Goal: Information Seeking & Learning: Learn about a topic

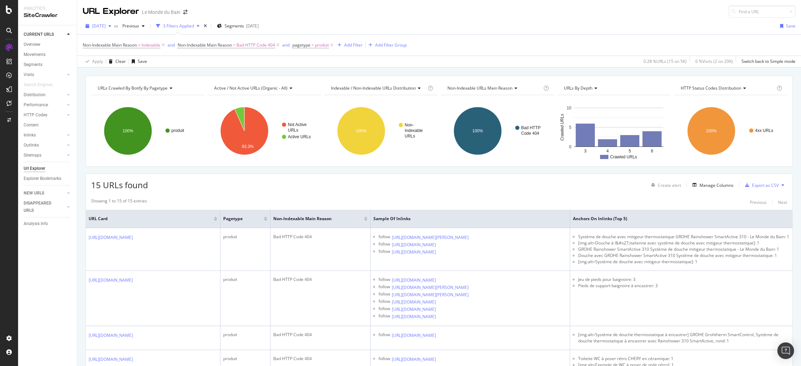
click at [114, 23] on div "[DATE]" at bounding box center [98, 26] width 31 height 10
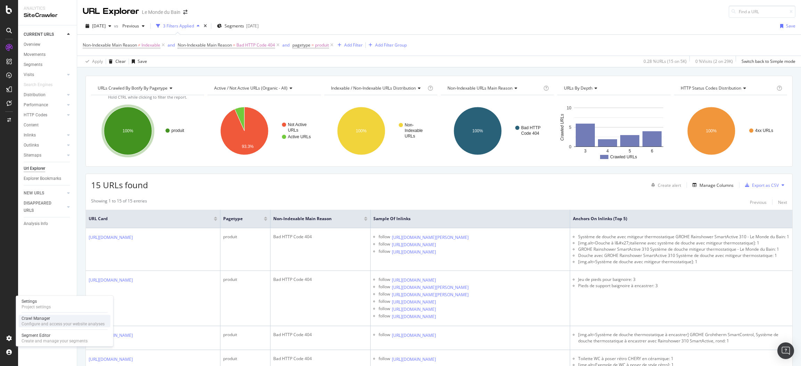
click at [40, 321] on div "Configure and access your website analyses" at bounding box center [63, 324] width 83 height 6
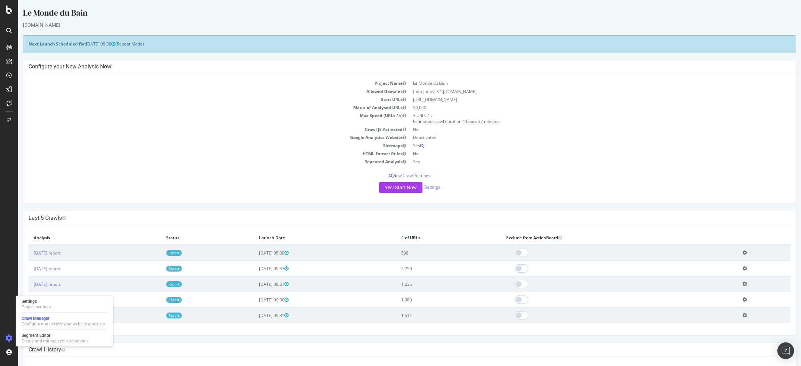
click at [182, 254] on link "Report" at bounding box center [174, 253] width 16 height 6
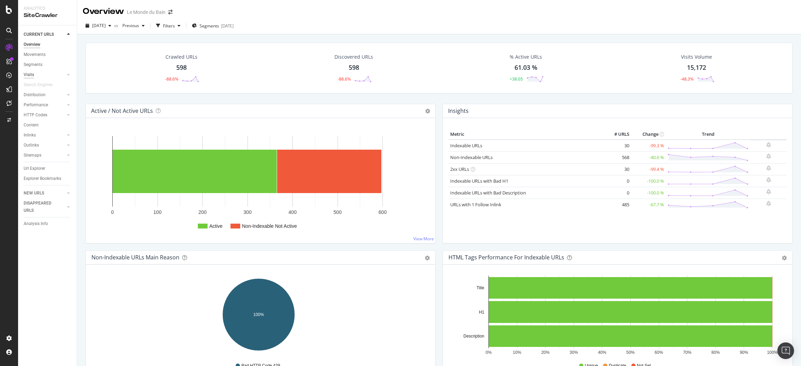
click at [30, 76] on div "Visits" at bounding box center [29, 74] width 10 height 7
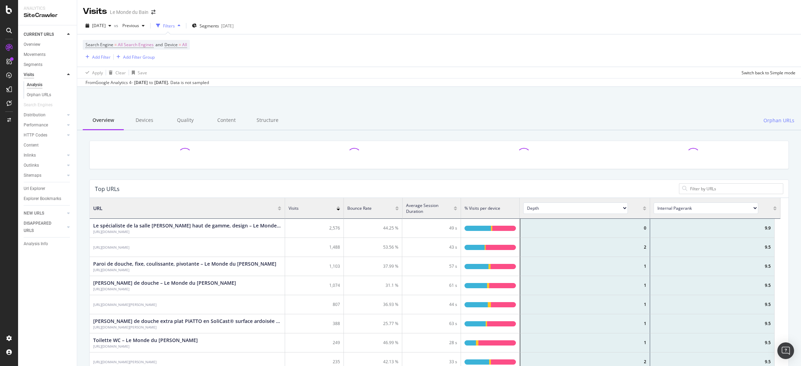
scroll to position [200, 682]
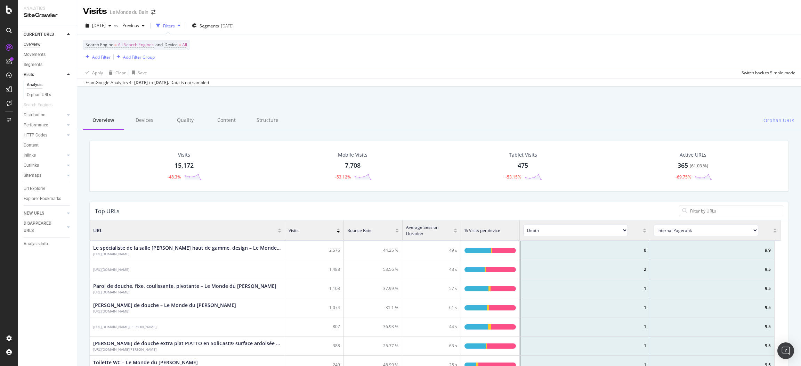
click at [30, 43] on div "Overview" at bounding box center [32, 44] width 17 height 7
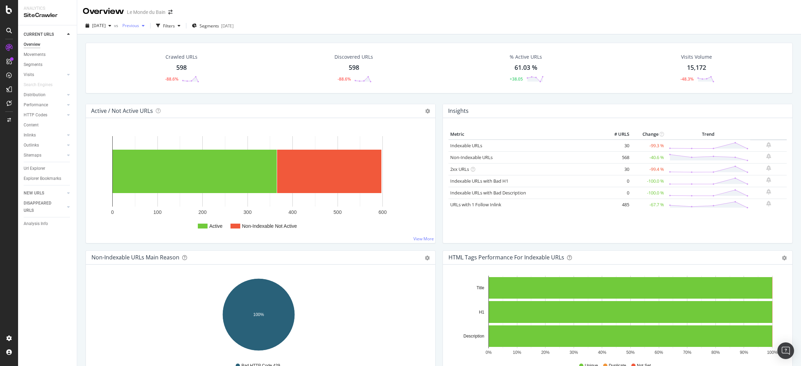
click at [147, 27] on div "button" at bounding box center [143, 26] width 8 height 4
click at [180, 91] on div "14.2K URLs" at bounding box center [186, 90] width 22 height 6
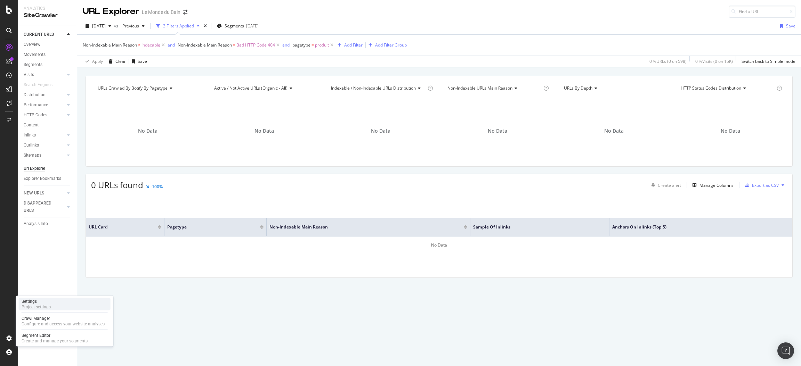
click at [48, 306] on div "Project settings" at bounding box center [36, 307] width 29 height 6
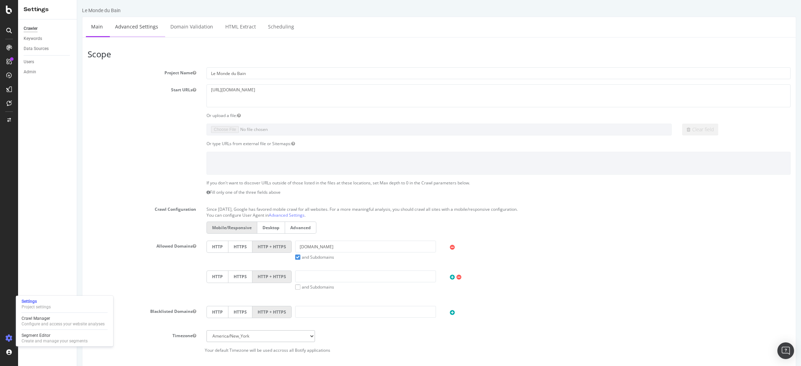
click at [125, 25] on link "Advanced Settings" at bounding box center [137, 26] width 54 height 19
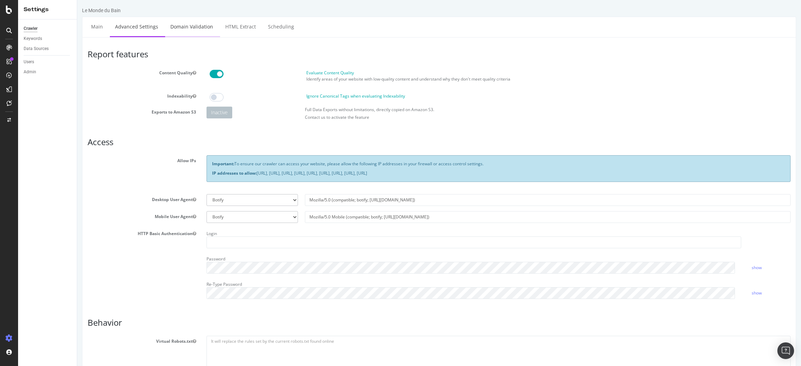
click at [200, 26] on link "Domain Validation" at bounding box center [191, 26] width 53 height 19
click at [245, 24] on link "HTML Extract" at bounding box center [240, 26] width 41 height 19
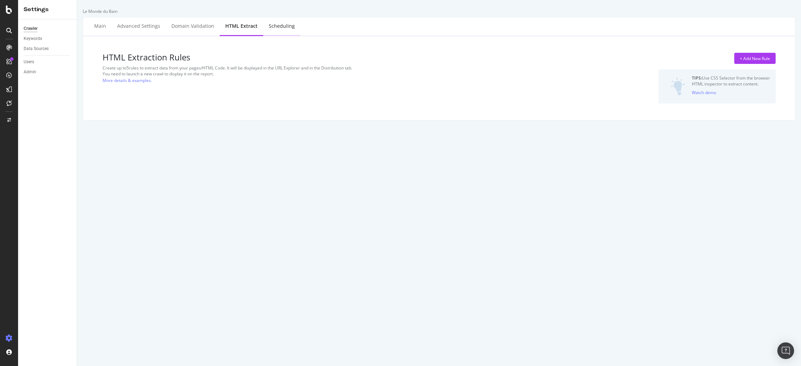
click at [278, 26] on div "Scheduling" at bounding box center [282, 26] width 26 height 7
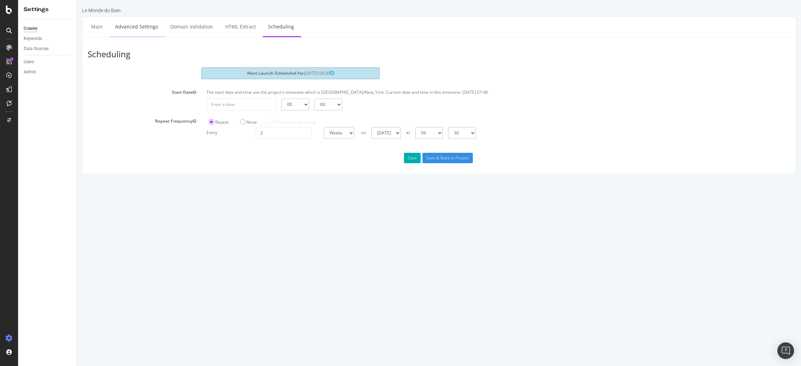
click at [126, 28] on link "Advanced Settings" at bounding box center [137, 26] width 54 height 19
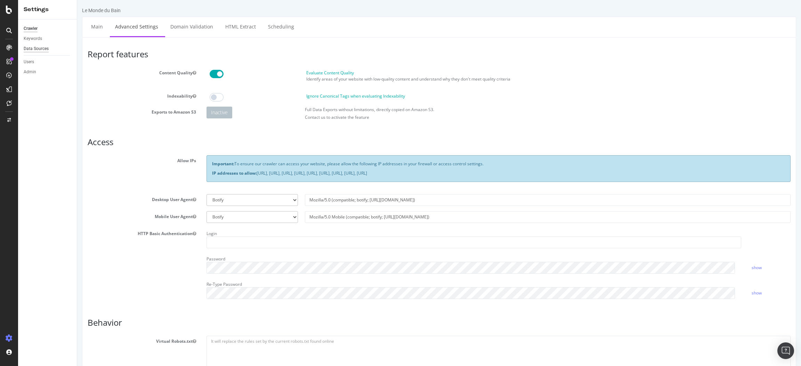
click at [43, 49] on div "Data Sources" at bounding box center [36, 48] width 25 height 7
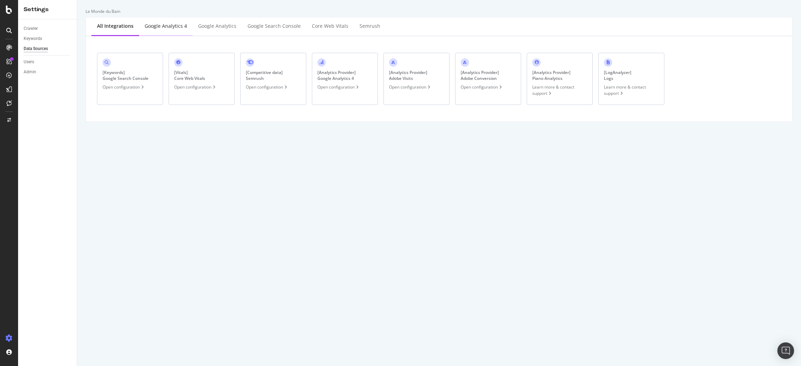
click at [171, 25] on div "Google Analytics 4" at bounding box center [166, 26] width 42 height 7
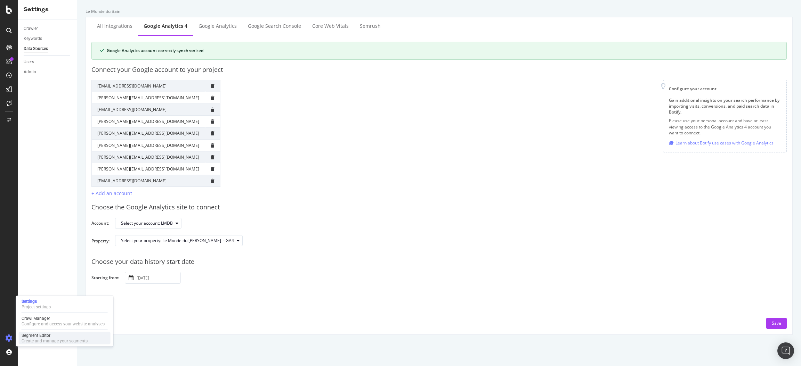
click at [47, 338] on div "Create and manage your segments" at bounding box center [55, 341] width 66 height 6
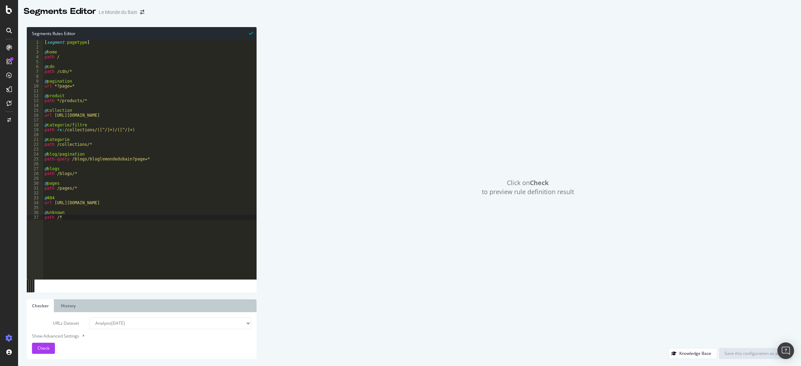
type textarea "path /*"
click at [83, 218] on div "[ segment : pagetype ] @ home path / @ cdn path /cdn/* @ pagination url *?page=…" at bounding box center [149, 164] width 213 height 249
click at [60, 279] on div "[ segment : pagetype ] @ home path / @ cdn path /cdn/* @ pagination url *?page=…" at bounding box center [149, 164] width 213 height 249
click at [41, 350] on span "Check" at bounding box center [44, 348] width 12 height 6
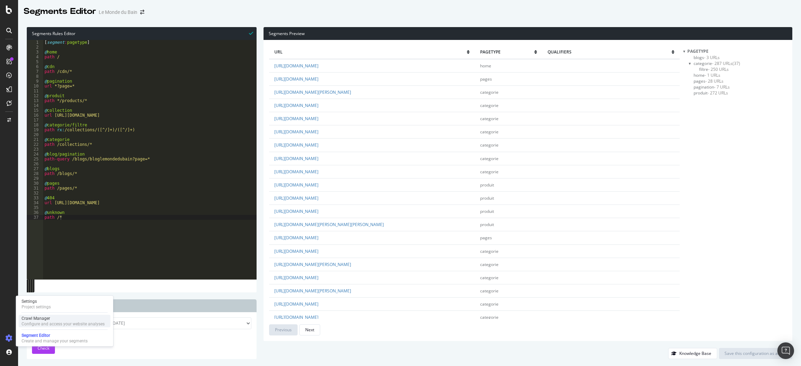
click at [46, 320] on div "Crawl Manager" at bounding box center [63, 319] width 83 height 6
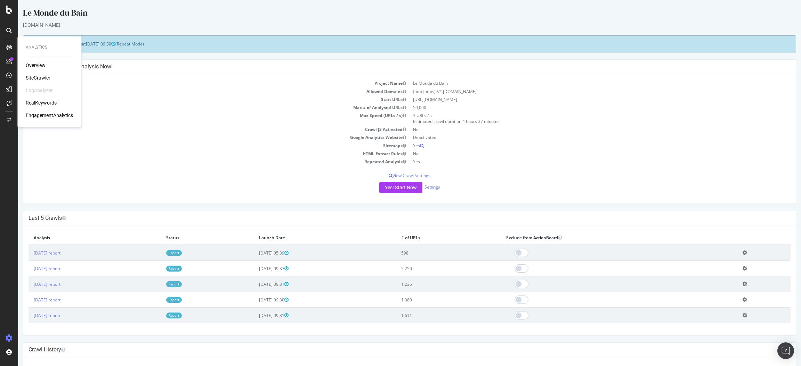
click at [31, 62] on div "Overview" at bounding box center [36, 65] width 20 height 7
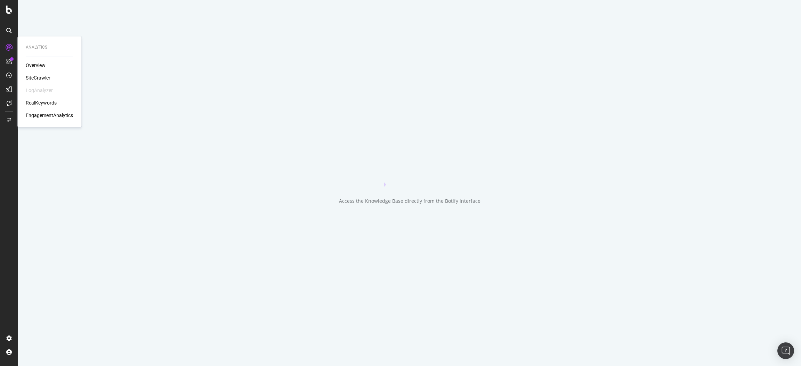
click at [34, 69] on div "Overview SiteCrawler LogAnalyzer RealKeywords EngagementAnalytics" at bounding box center [49, 90] width 47 height 57
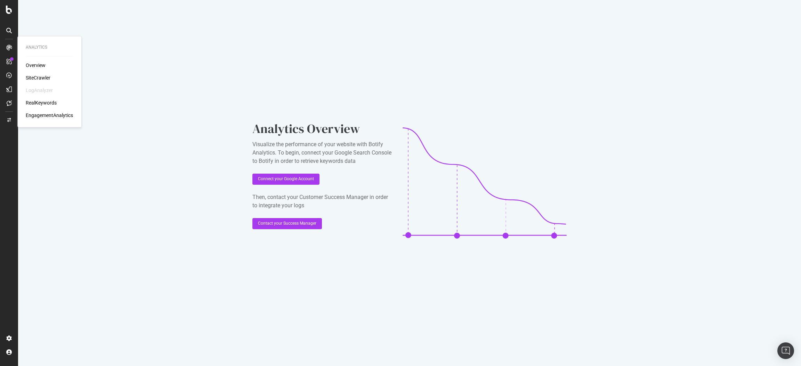
click at [36, 61] on div "Analytics Overview SiteCrawler LogAnalyzer RealKeywords EngagementAnalytics" at bounding box center [49, 82] width 58 height 88
click at [43, 78] on div "SiteCrawler" at bounding box center [38, 78] width 25 height 7
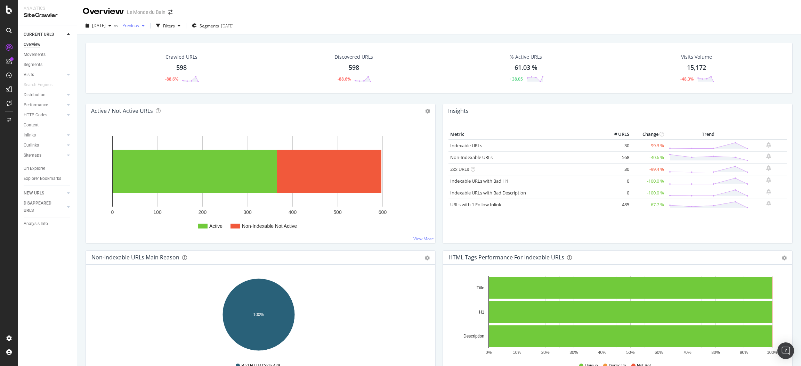
click at [147, 25] on div "button" at bounding box center [143, 26] width 8 height 4
click at [157, 88] on div "2023 Nov. 28th" at bounding box center [153, 90] width 36 height 6
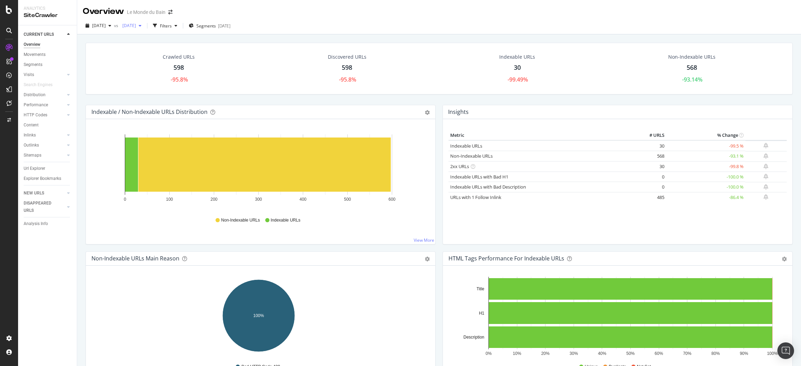
click at [136, 28] on span "2023 Nov. 28th" at bounding box center [128, 26] width 16 height 6
click at [164, 81] on div "2025 Jan. 28th" at bounding box center [154, 83] width 39 height 6
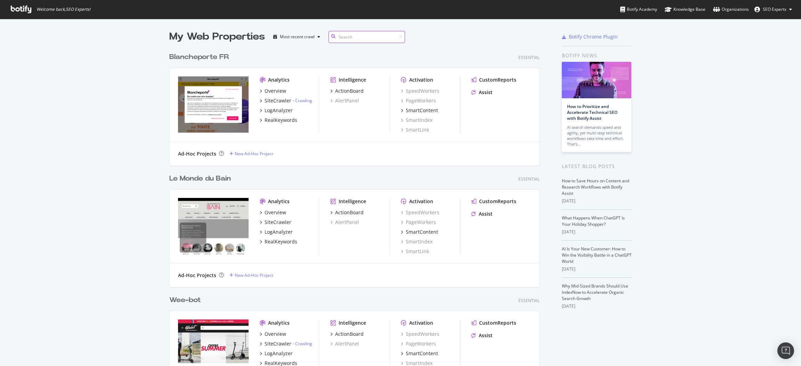
scroll to position [2612, 368]
click at [349, 36] on input at bounding box center [366, 37] width 76 height 12
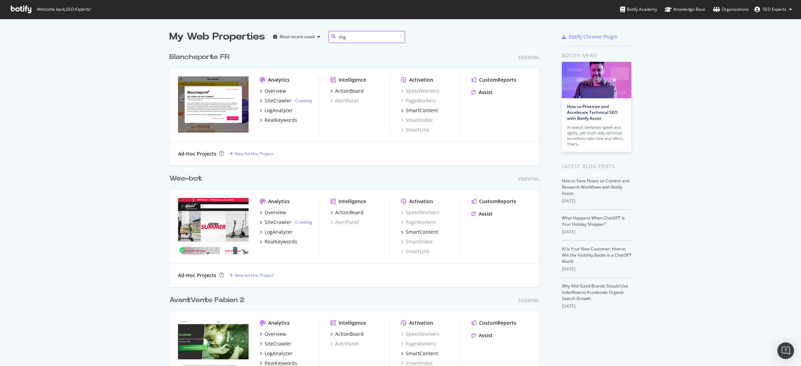
scroll to position [113, 368]
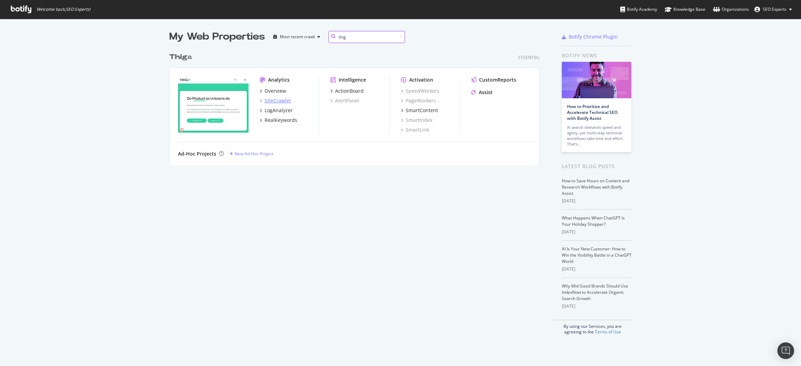
type input "thig"
click at [278, 99] on div "SiteCrawler" at bounding box center [277, 100] width 27 height 7
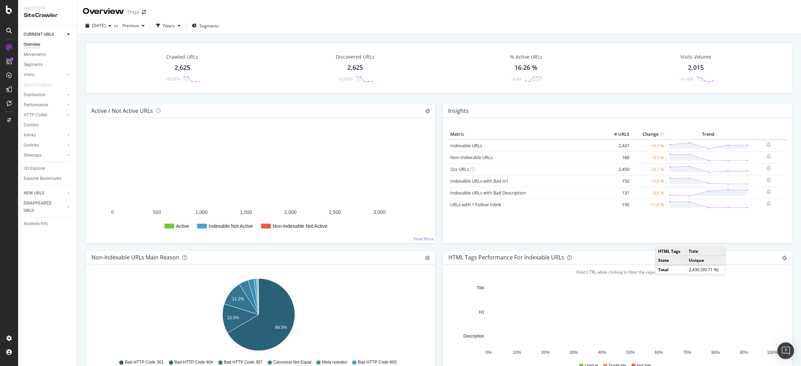
scroll to position [104, 0]
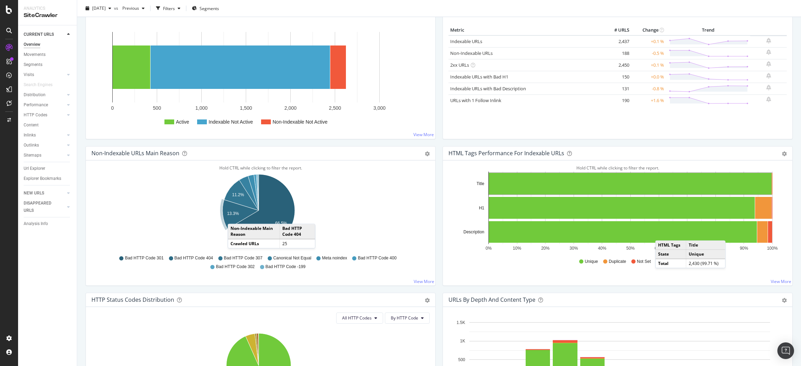
click at [235, 218] on icon "A chart." at bounding box center [240, 214] width 36 height 29
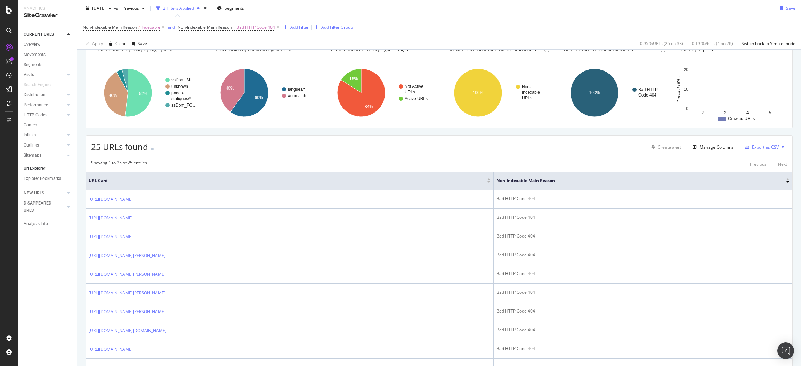
scroll to position [69, 0]
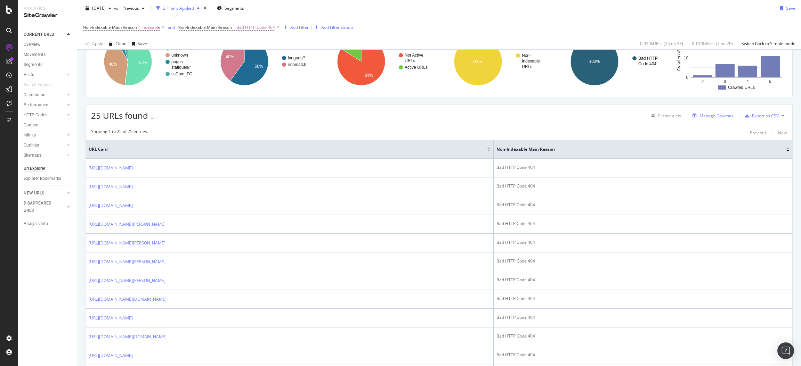
click at [707, 115] on div "Manage Columns" at bounding box center [716, 116] width 34 height 6
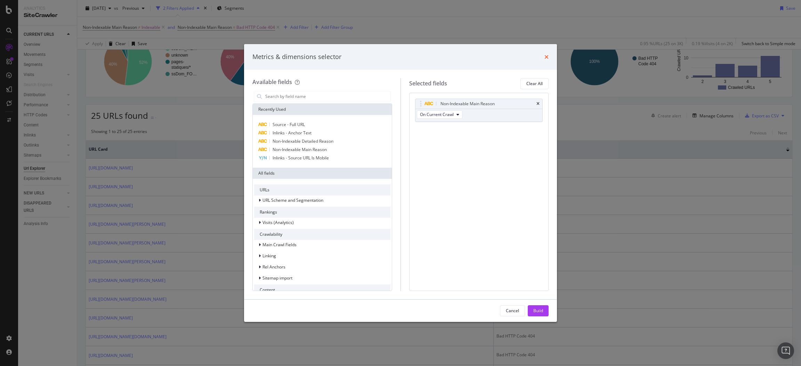
click at [545, 56] on icon "times" at bounding box center [546, 57] width 4 height 6
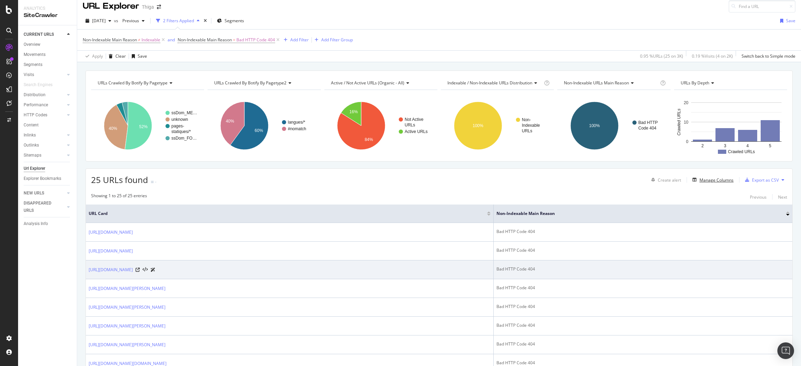
scroll to position [0, 0]
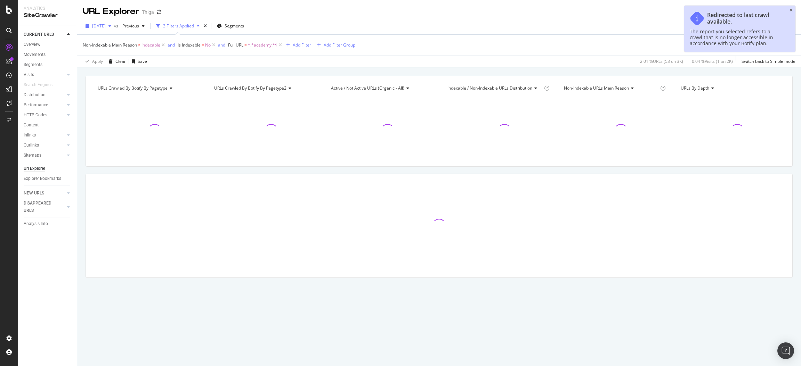
click at [114, 24] on div "[DATE]" at bounding box center [98, 26] width 31 height 10
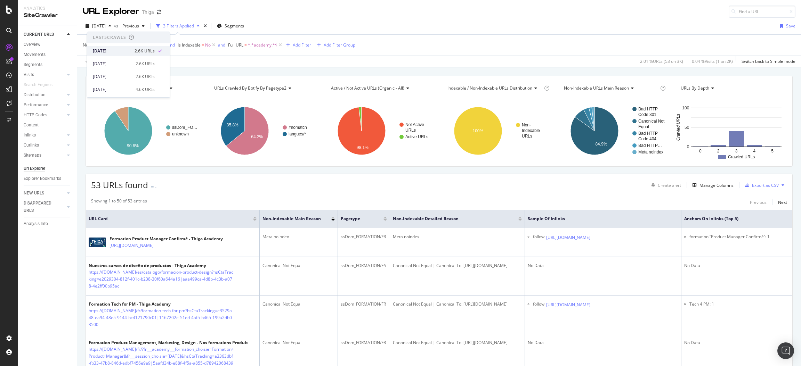
click at [119, 51] on div "[DATE]" at bounding box center [112, 51] width 38 height 6
click at [282, 46] on icon at bounding box center [280, 45] width 6 height 7
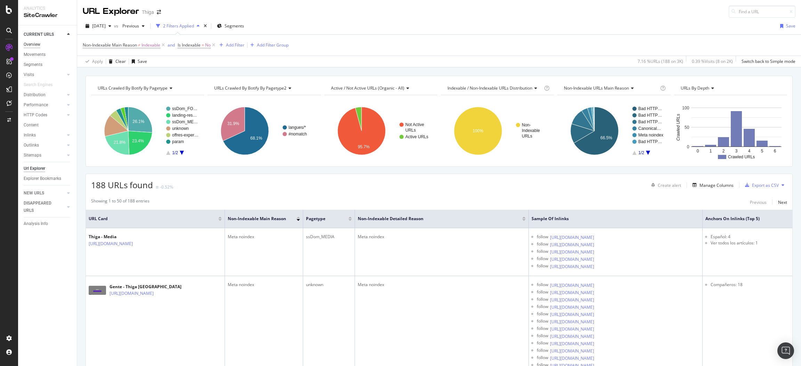
click at [37, 45] on div "Overview" at bounding box center [32, 44] width 17 height 7
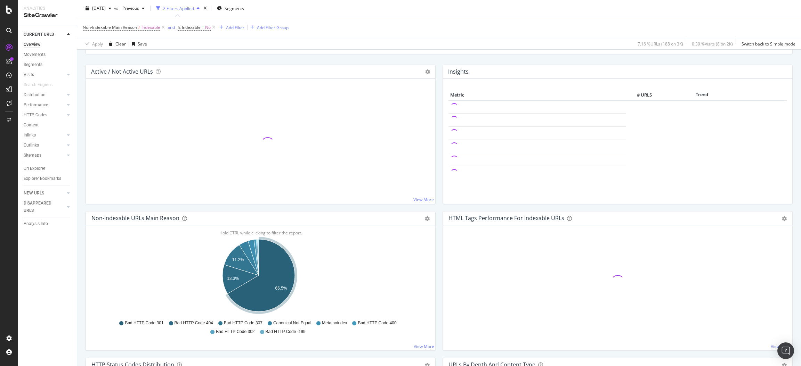
scroll to position [139, 0]
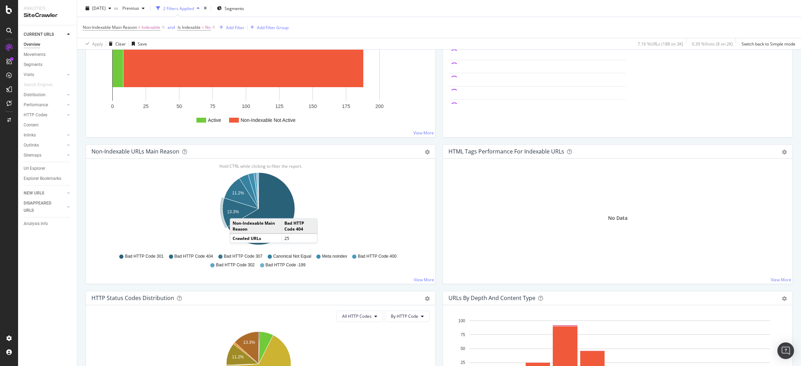
click at [237, 212] on text "13.3%" at bounding box center [233, 212] width 12 height 5
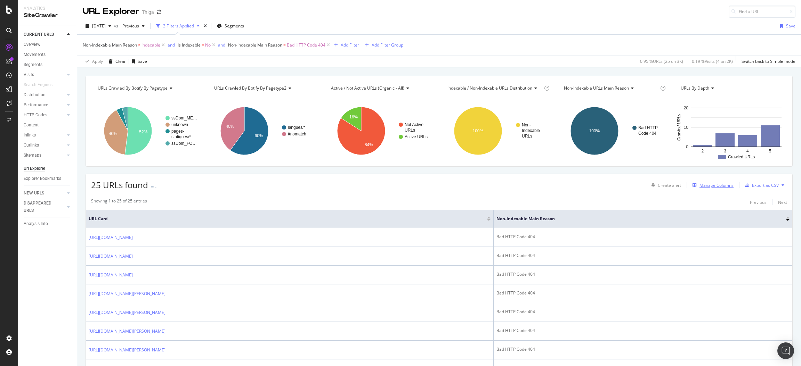
click at [704, 189] on div "Manage Columns" at bounding box center [711, 185] width 44 height 8
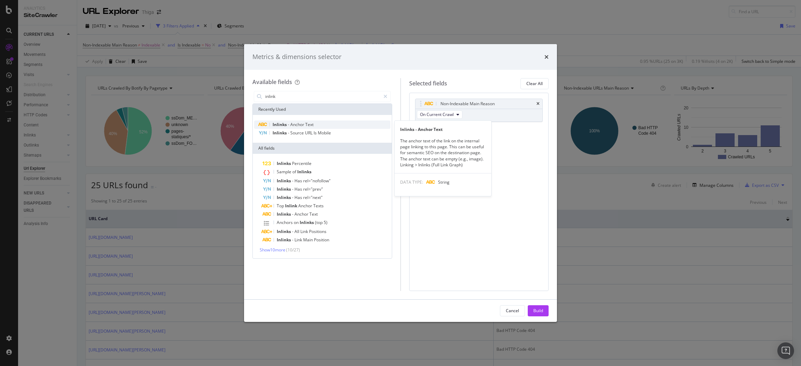
click at [312, 123] on span "Text" at bounding box center [309, 125] width 8 height 6
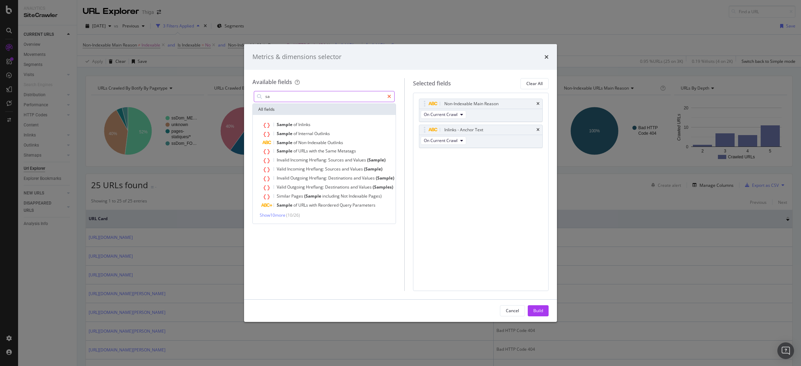
type input "s"
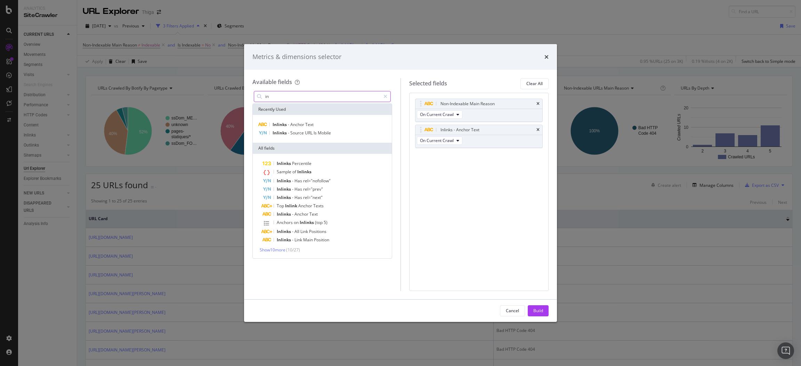
type input "i"
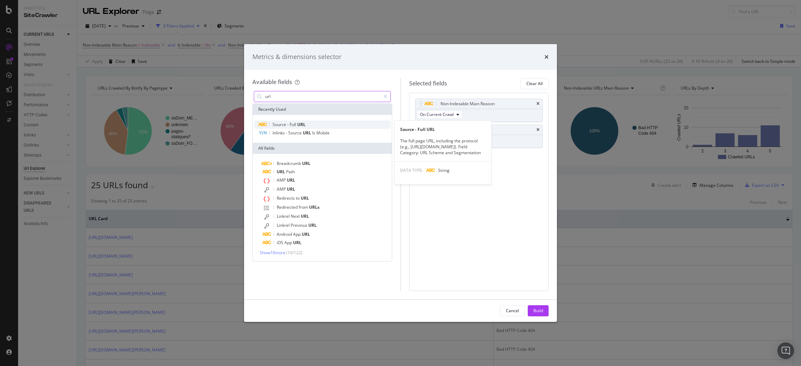
type input "url"
click at [283, 123] on span "Source" at bounding box center [279, 125] width 15 height 6
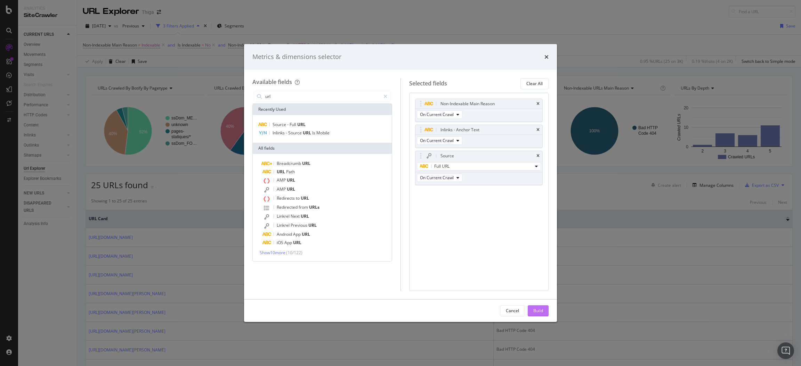
click at [537, 308] on div "Build" at bounding box center [538, 311] width 10 height 6
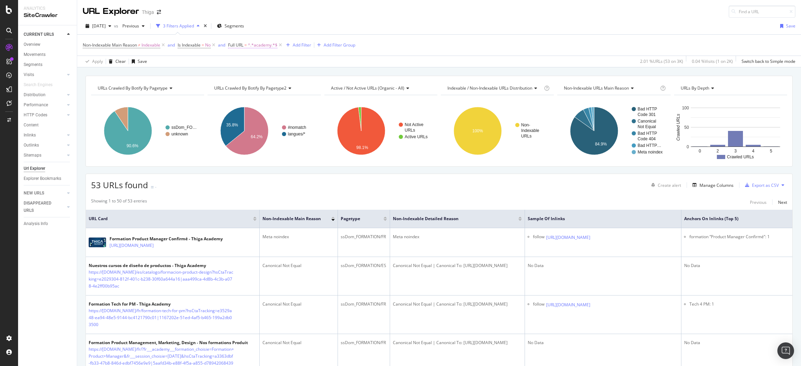
click at [268, 41] on span "^.*academy.*$" at bounding box center [263, 45] width 30 height 10
click at [427, 37] on div "Non-Indexable Main Reason ≠ Indexable and Is Indexable = No and Full URL = ^.*a…" at bounding box center [439, 45] width 712 height 21
click at [280, 43] on icon at bounding box center [280, 45] width 6 height 7
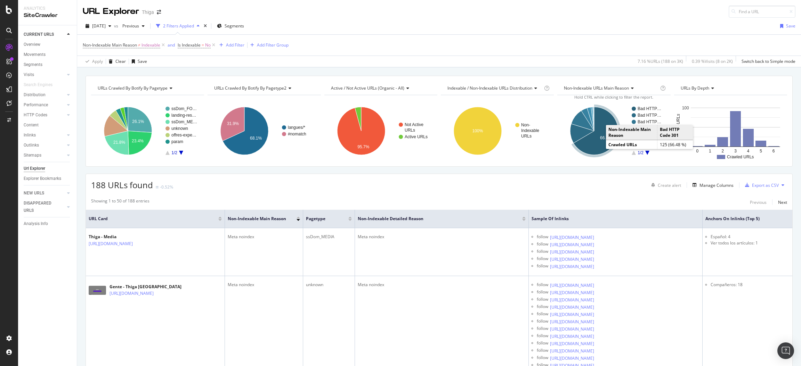
click at [596, 145] on icon "A chart." at bounding box center [595, 131] width 44 height 48
